Goal: Information Seeking & Learning: Learn about a topic

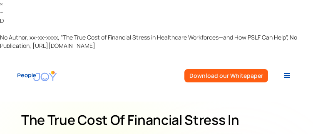
scroll to position [1056, 0]
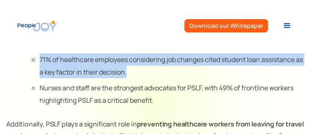
drag, startPoint x: 35, startPoint y: 84, endPoint x: 142, endPoint y: 100, distance: 107.8
click at [142, 100] on ul "71% of healthcare employees considering job changes cited student loan assistan…" at bounding box center [165, 81] width 284 height 57
copy li "71% of healthcare employees considering job changes cited student loan assistan…"
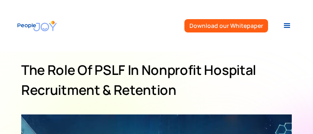
scroll to position [1071, 0]
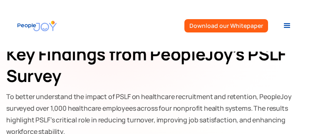
scroll to position [711, 0]
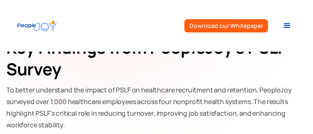
click at [162, 80] on strong "Key Findings from PeopleJoy’s PSLF Survey" at bounding box center [146, 58] width 280 height 45
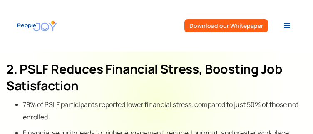
scroll to position [859, 0]
